Goal: Use online tool/utility: Utilize a website feature to perform a specific function

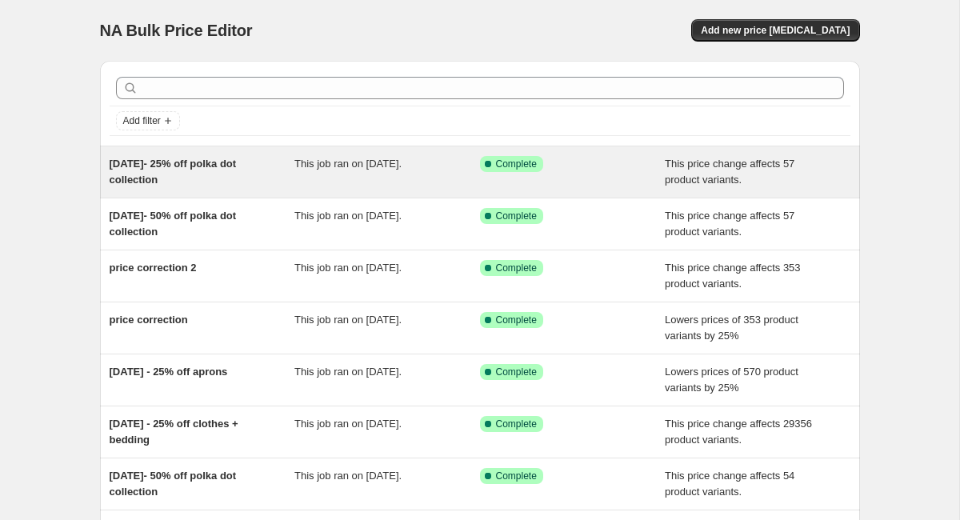
click at [623, 159] on div "Success Complete Complete" at bounding box center [561, 164] width 162 height 16
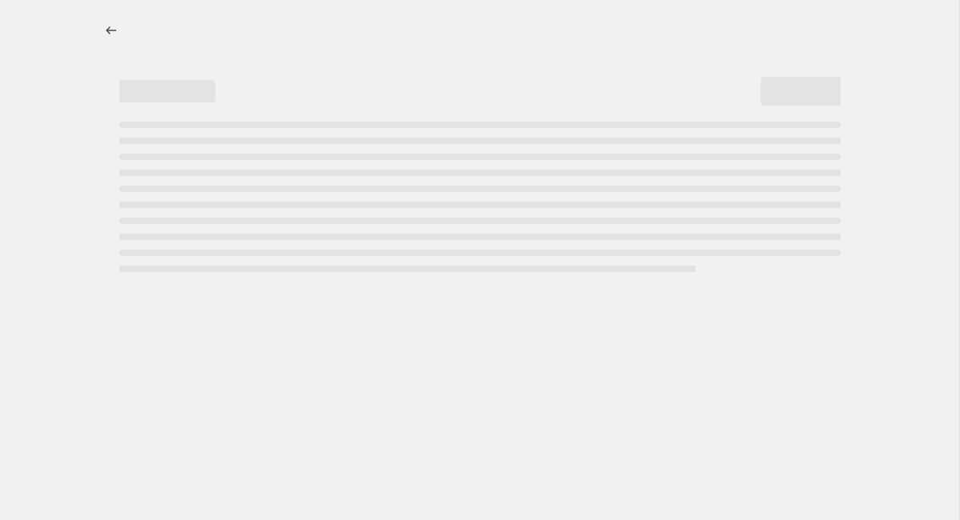
select select "pcap"
select select "no_change"
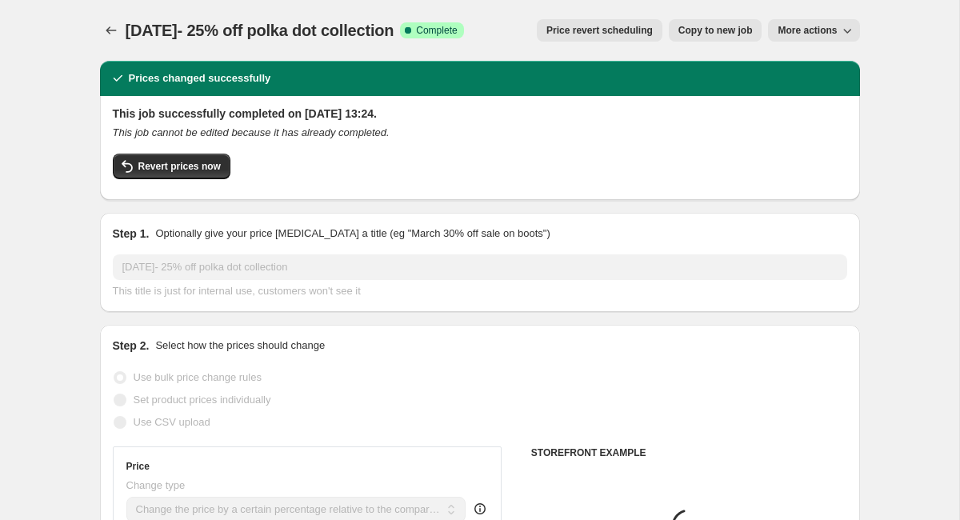
select select "collection"
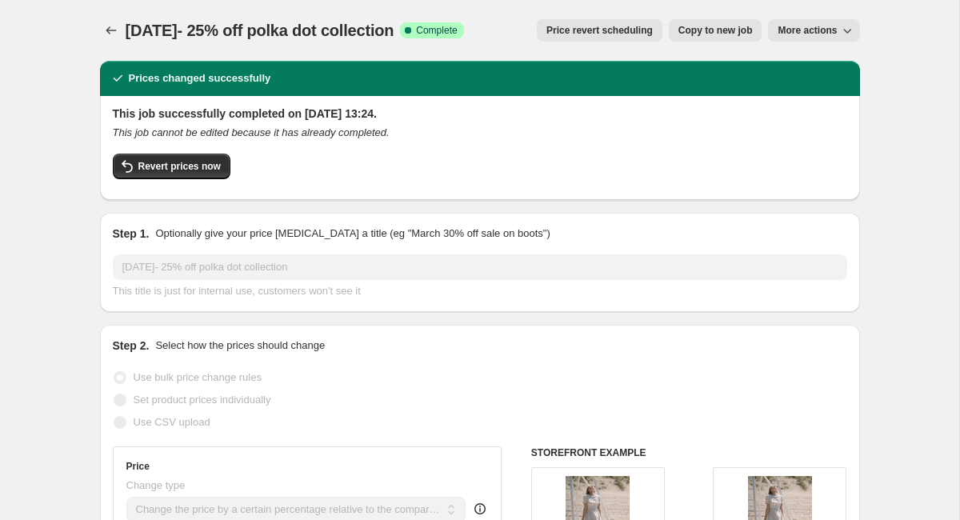
click at [722, 30] on span "Copy to new job" at bounding box center [716, 30] width 74 height 13
select select "pcap"
select select "no_change"
select select "collection"
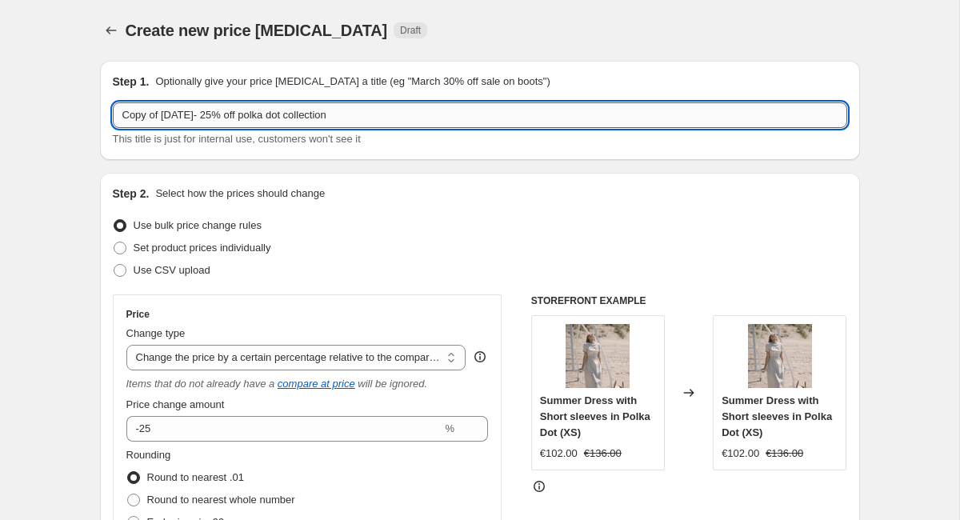
drag, startPoint x: 168, startPoint y: 118, endPoint x: 79, endPoint y: 114, distance: 88.9
click at [113, 114] on input "Copy of [DATE]- 25% off polka dot collection" at bounding box center [480, 115] width 735 height 26
click at [198, 116] on input "[DATE]- 25% off polka dot collection" at bounding box center [480, 115] width 735 height 26
type input "[DATE]- 50% off polka dot collection"
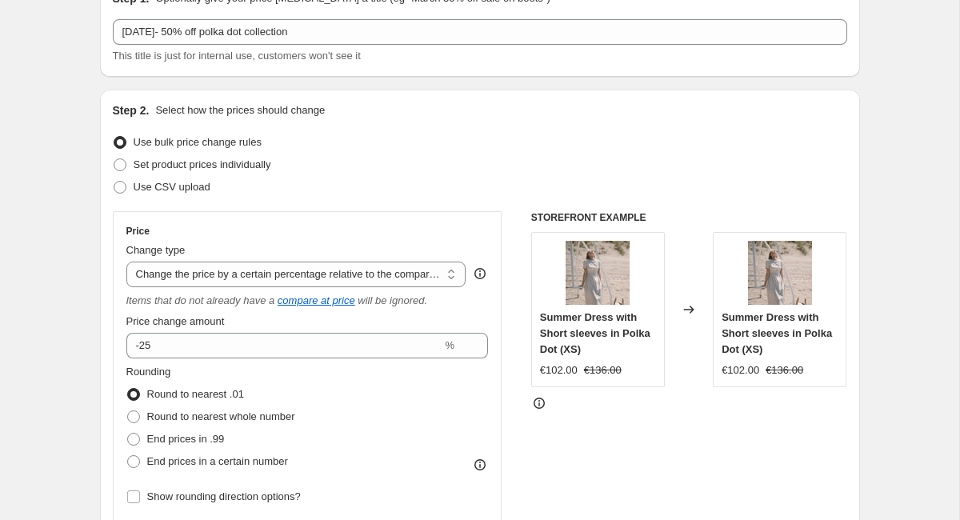
scroll to position [150, 0]
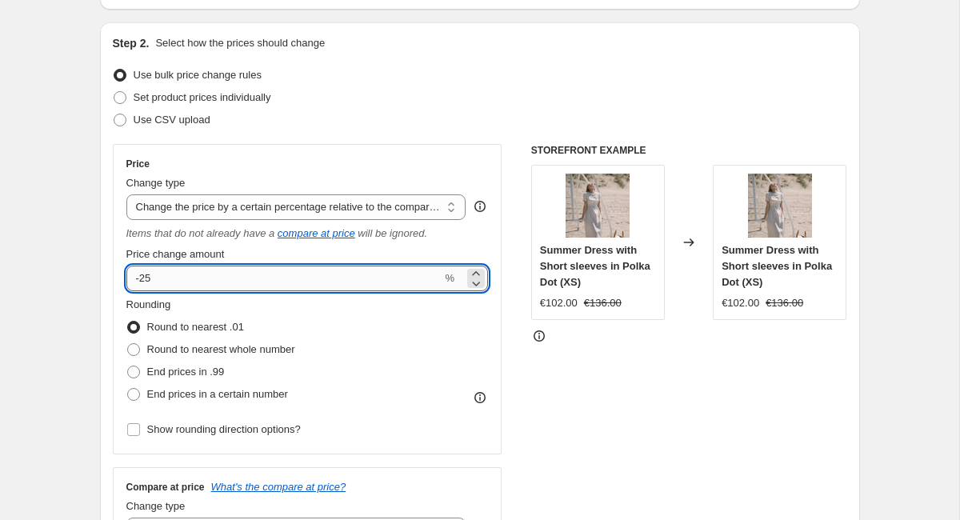
click at [162, 278] on input "-25" at bounding box center [284, 279] width 316 height 26
type input "-2"
type input "-6"
type input "-50"
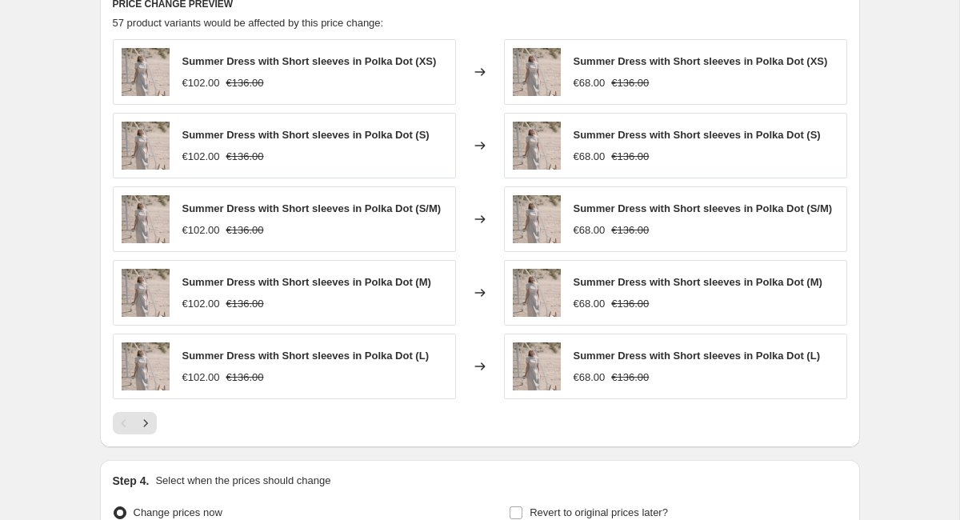
scroll to position [1287, 0]
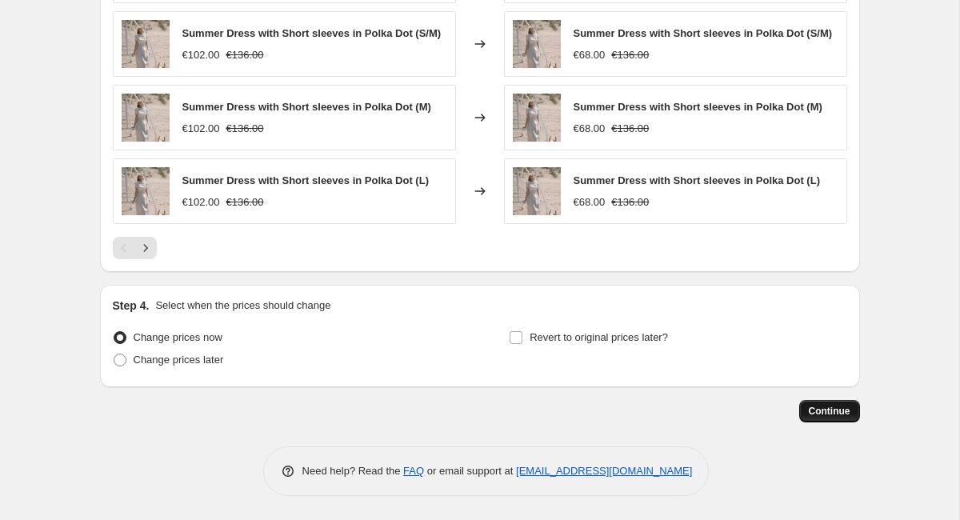
click at [839, 414] on span "Continue" at bounding box center [830, 411] width 42 height 13
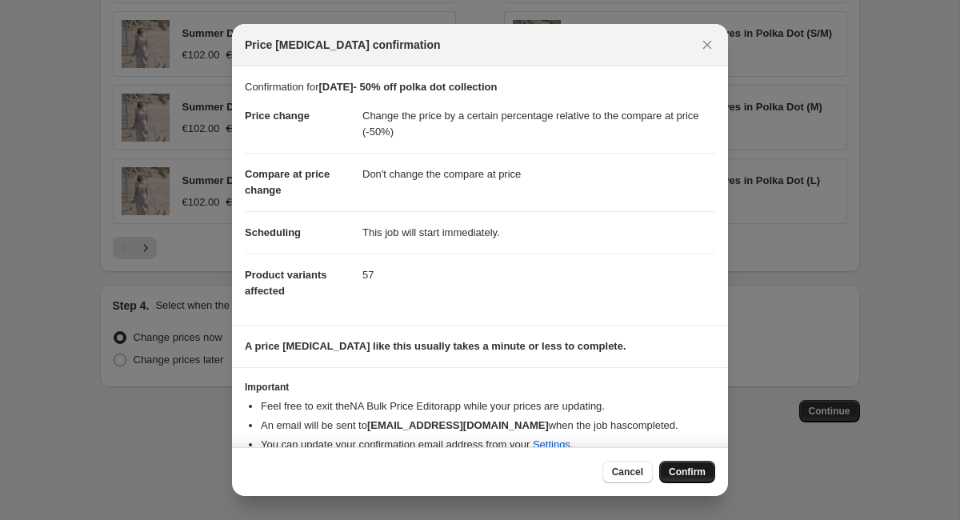
click at [688, 471] on span "Confirm" at bounding box center [687, 472] width 37 height 13
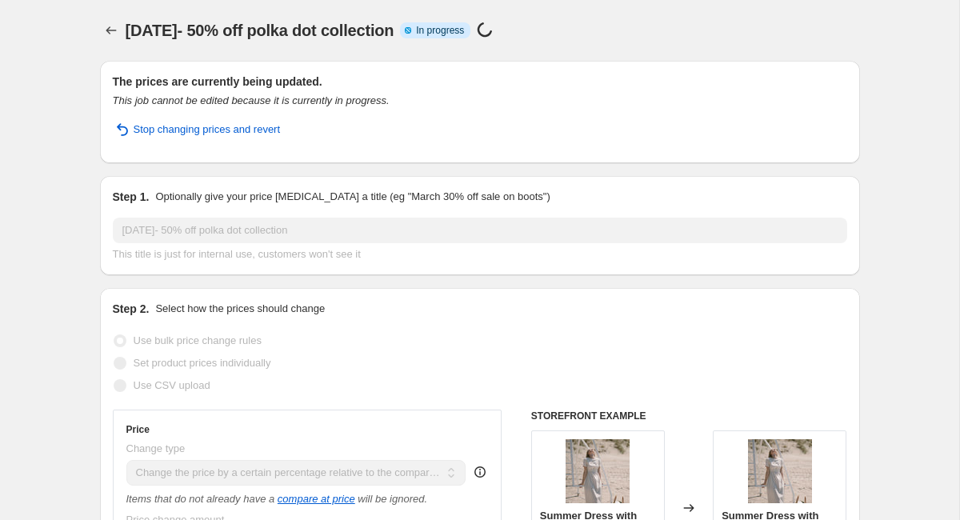
select select "pcap"
select select "no_change"
select select "collection"
